Goal: Transaction & Acquisition: Purchase product/service

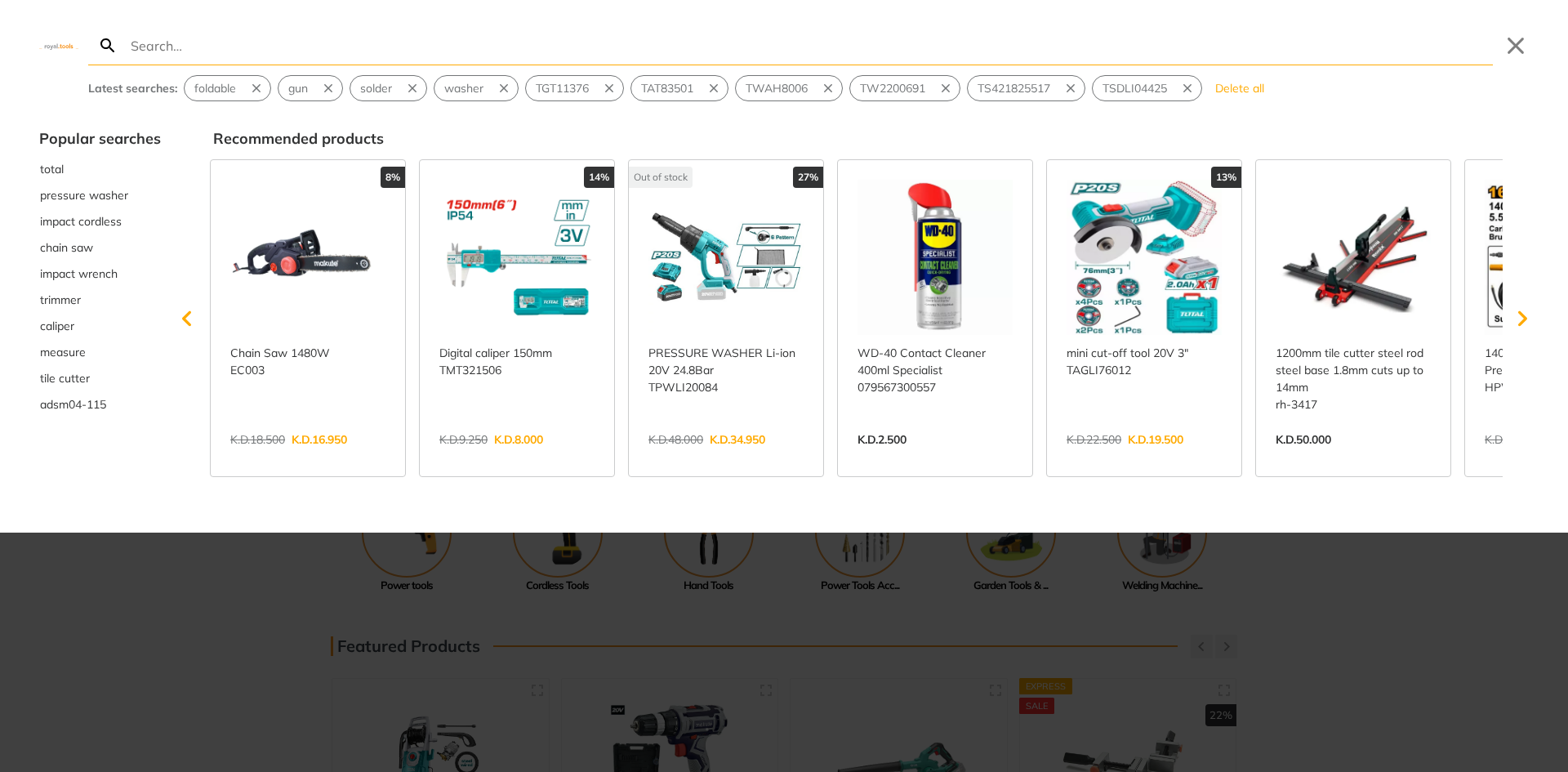
click at [511, 44] on input "Search" at bounding box center [809, 46] width 1365 height 39
paste input "tile saw"
type input "tile saw"
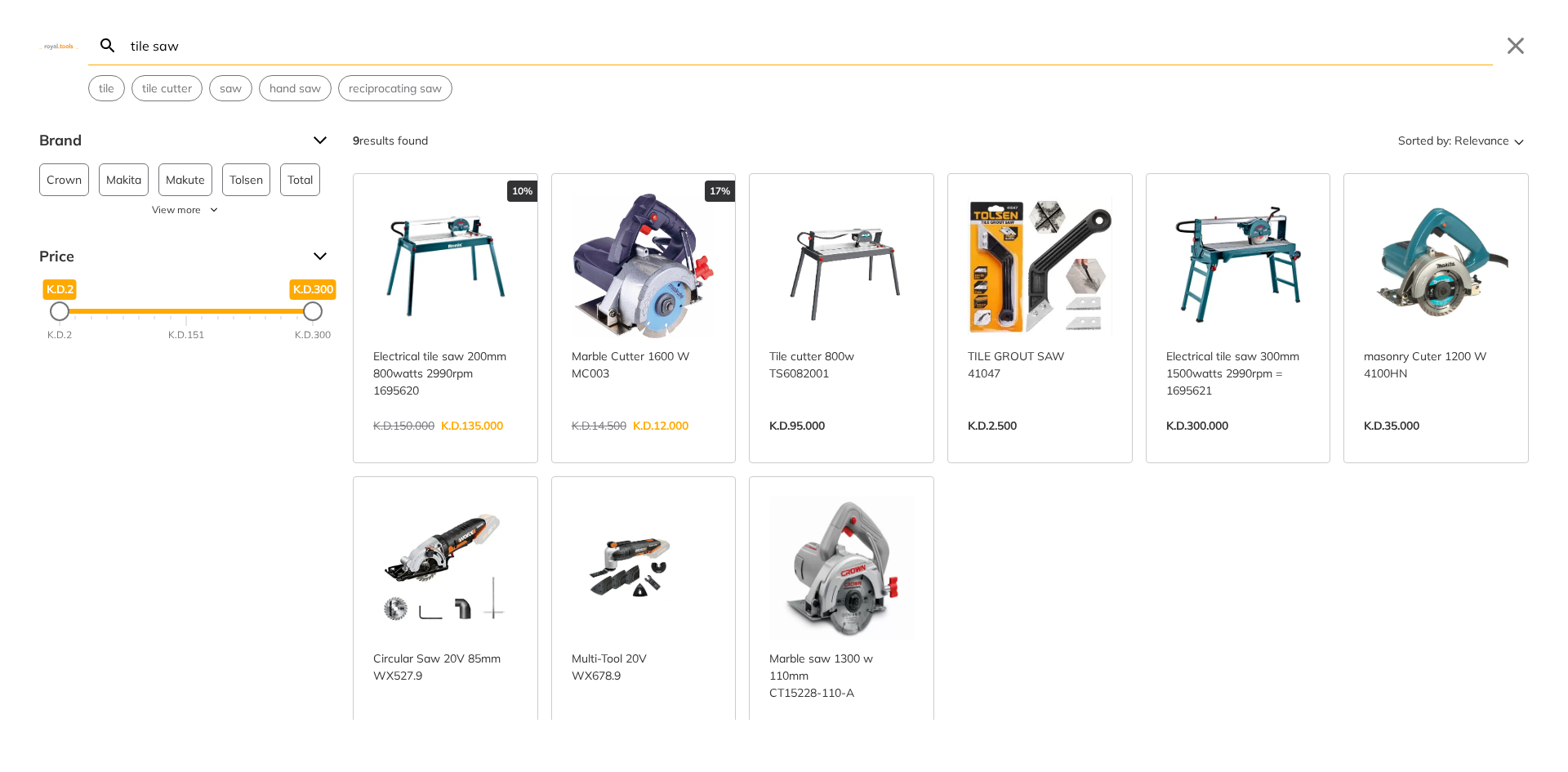
click at [1226, 443] on link "View more →" at bounding box center [1238, 443] width 145 height 0
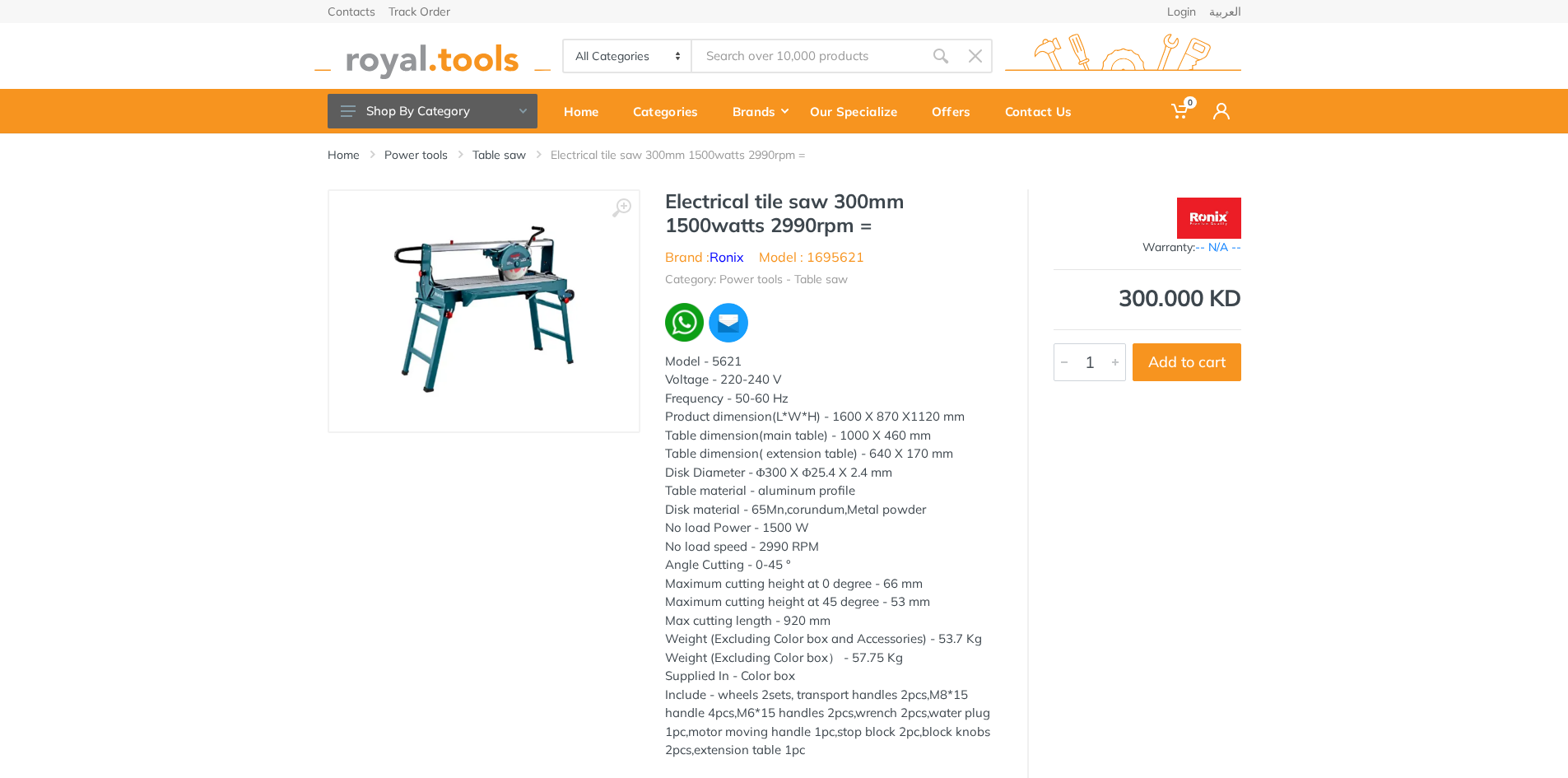
click at [838, 256] on li "Model : 1695621" at bounding box center [811, 256] width 105 height 19
copy li "1695621"
click at [729, 359] on div "Model - 5621" at bounding box center [833, 362] width 338 height 19
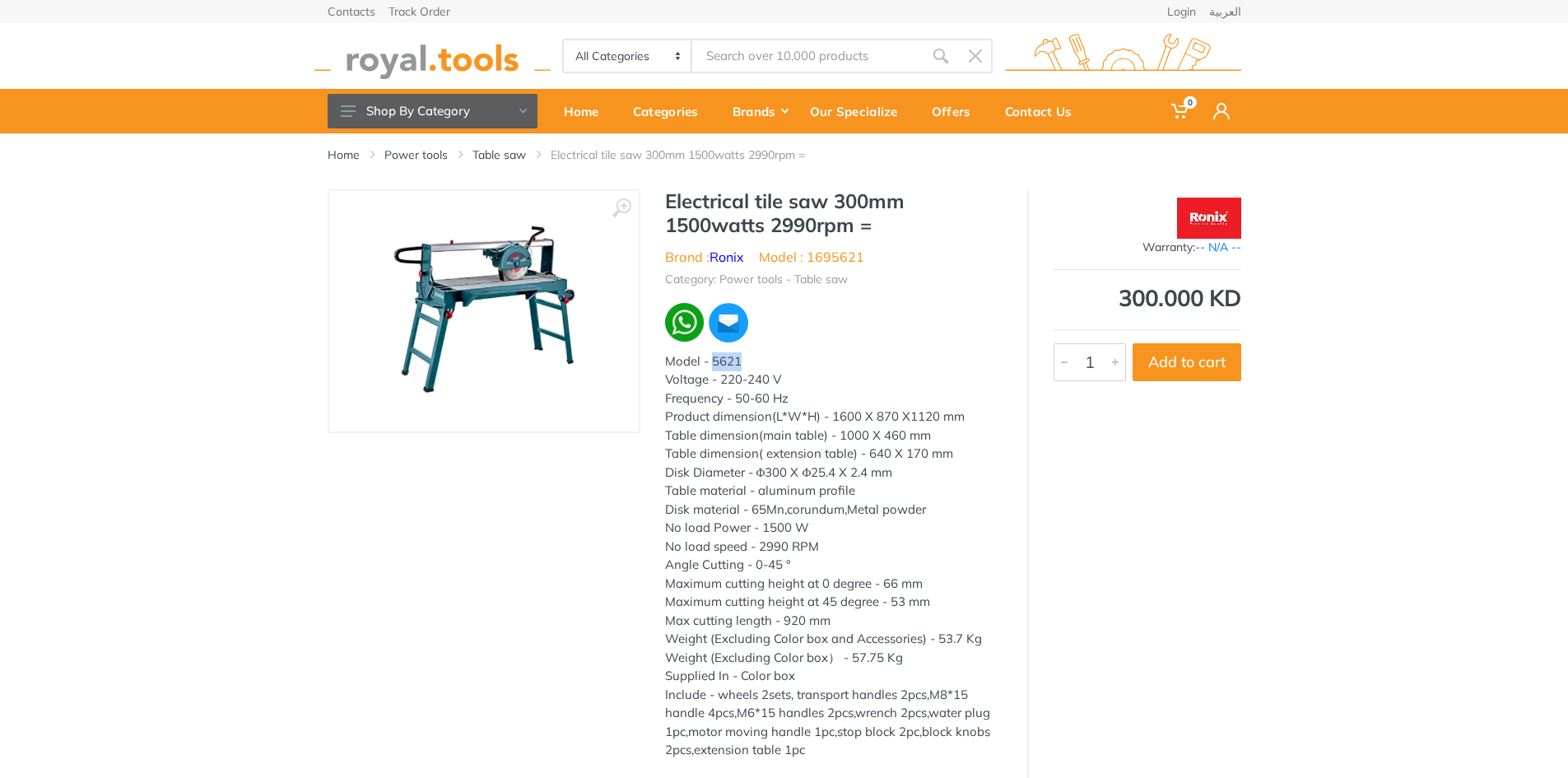
copy div "5621"
click at [878, 290] on div "Electrical tile saw 300mm 1500watts 2990rpm = Brand : Ronix Model : 1695621 Cat…" at bounding box center [833, 479] width 387 height 580
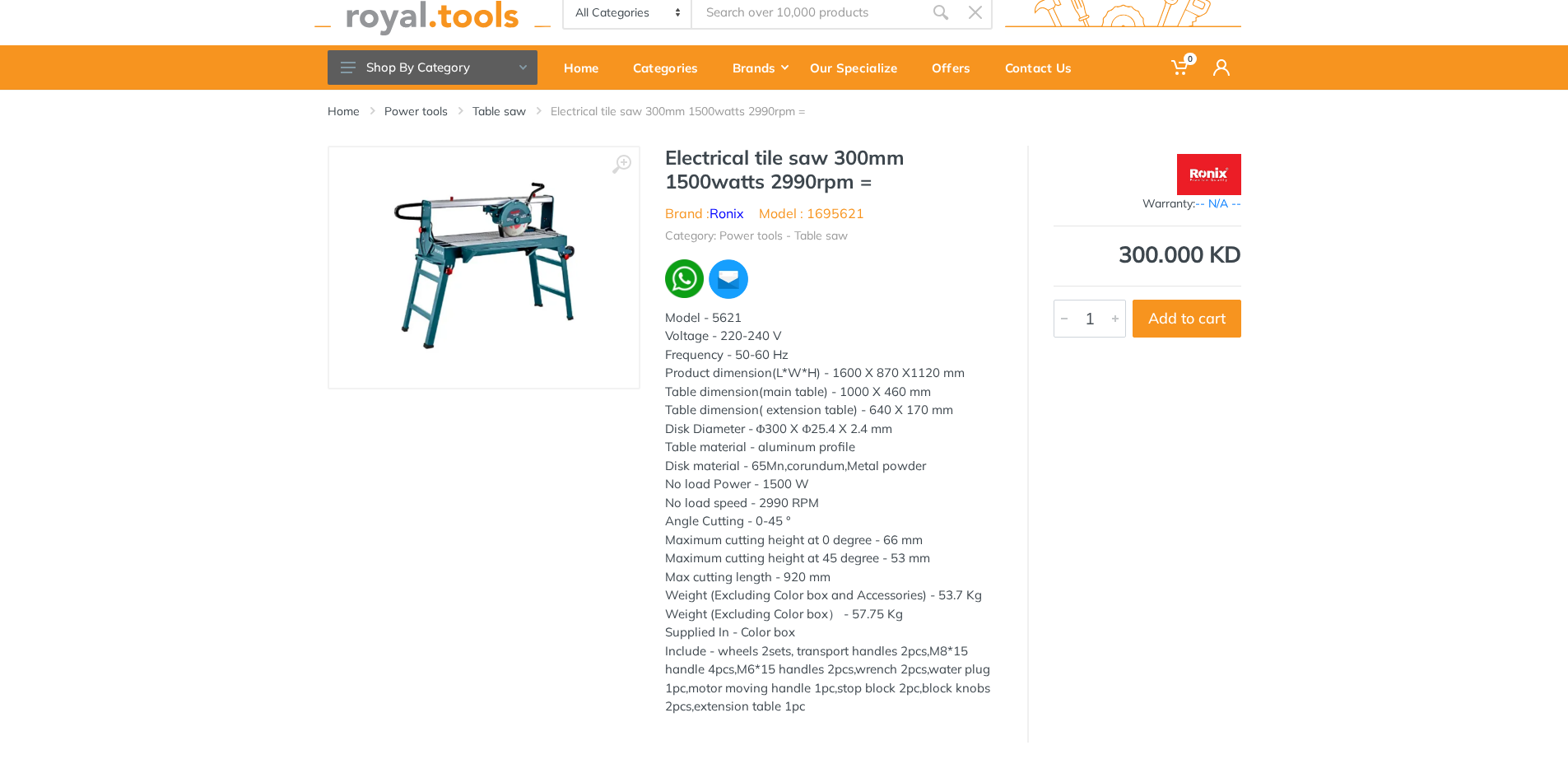
scroll to position [82, 0]
